Goal: Task Accomplishment & Management: Manage account settings

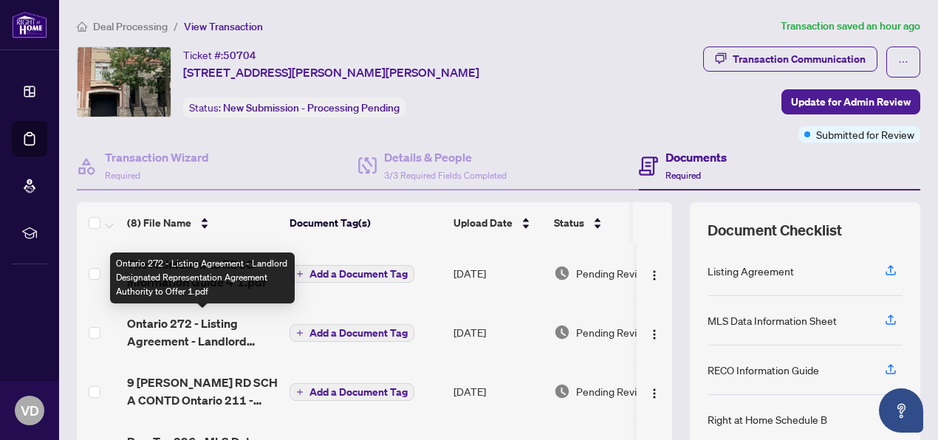
click at [174, 321] on span "Ontario 272 - Listing Agreement - Landlord Designated Representation Agreement …" at bounding box center [202, 331] width 151 height 35
